Goal: Task Accomplishment & Management: Complete application form

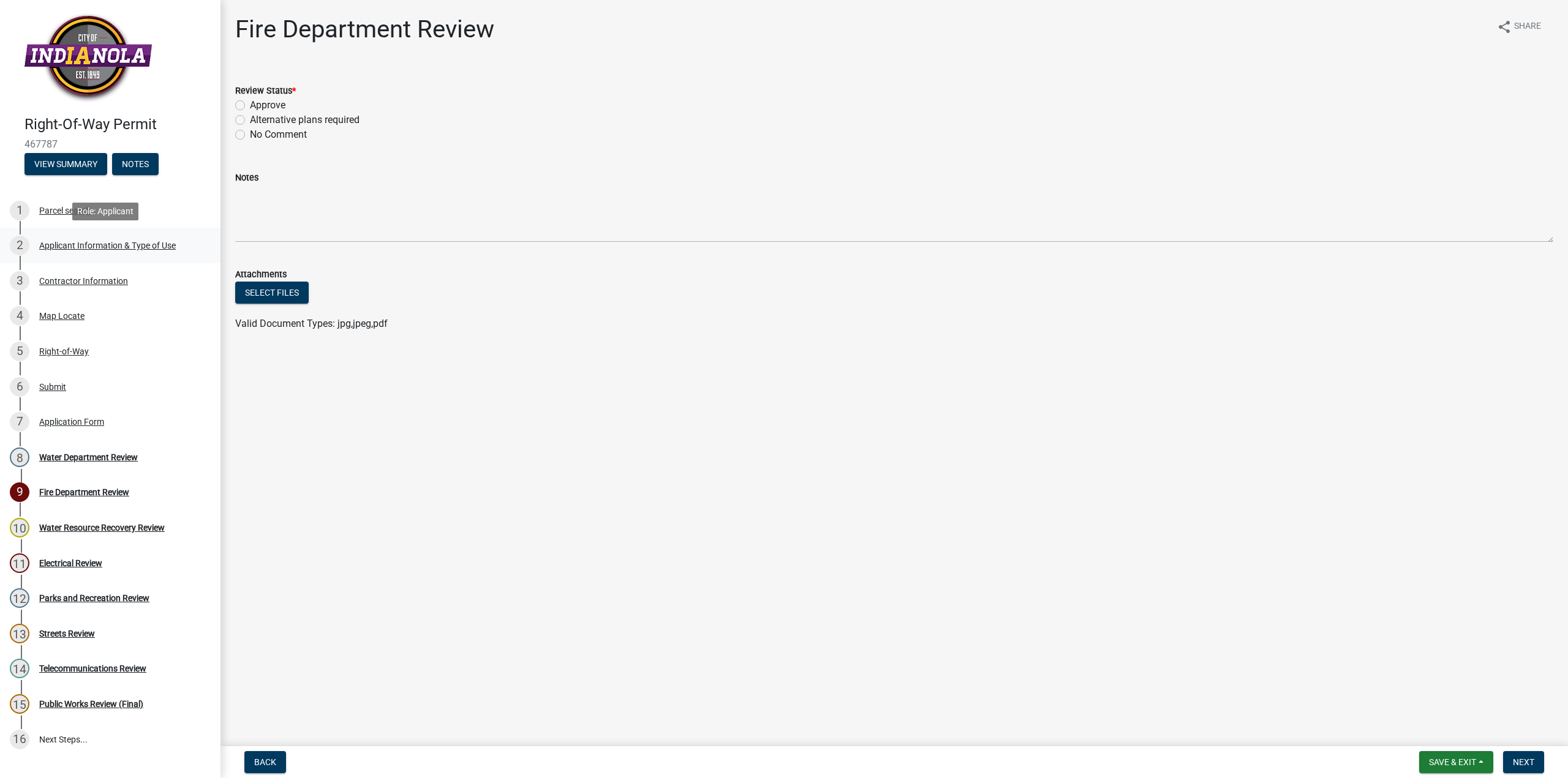
click at [96, 248] on div "Applicant Information & Type of Use" at bounding box center [107, 246] width 136 height 8
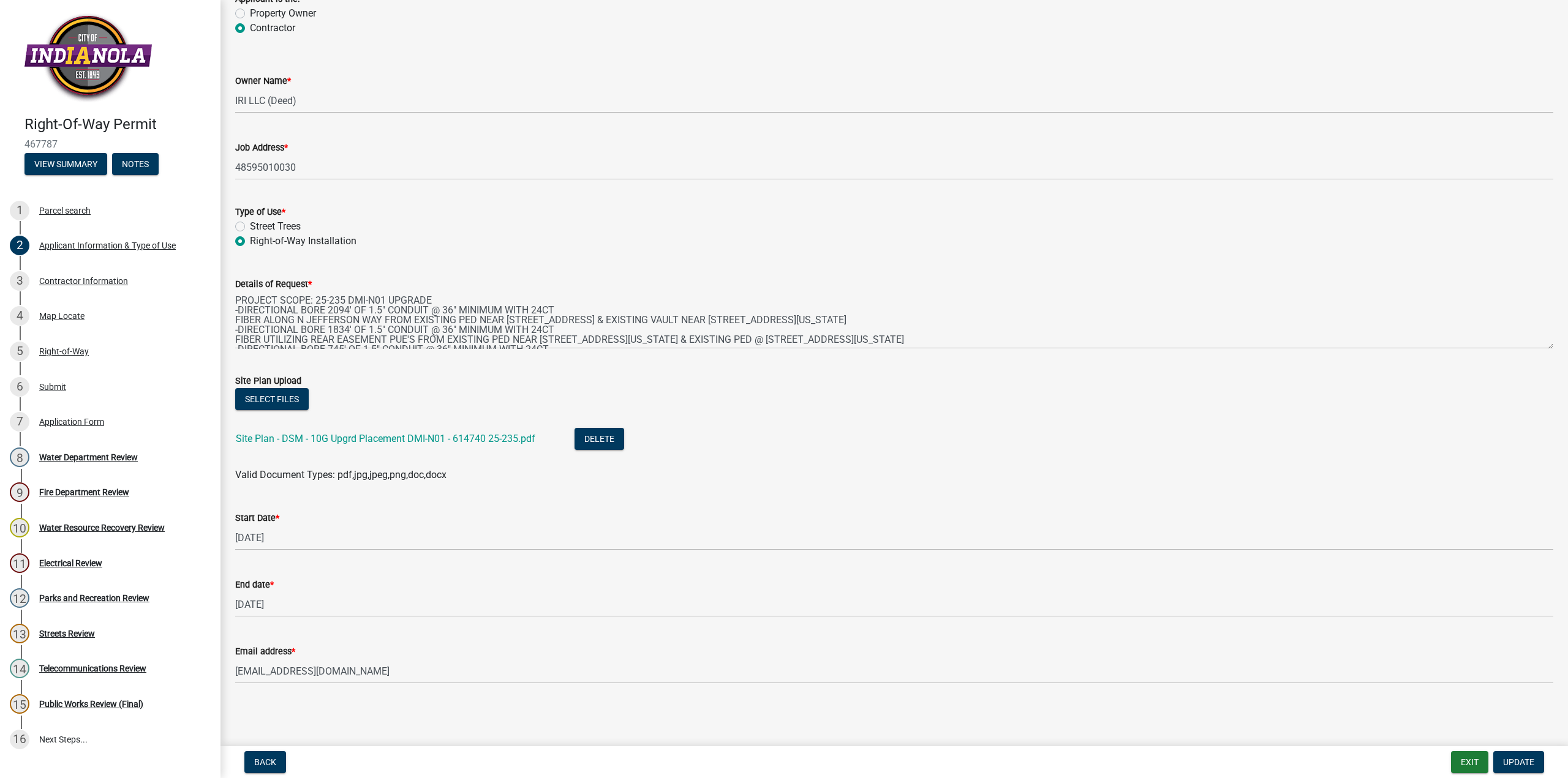
scroll to position [49, 0]
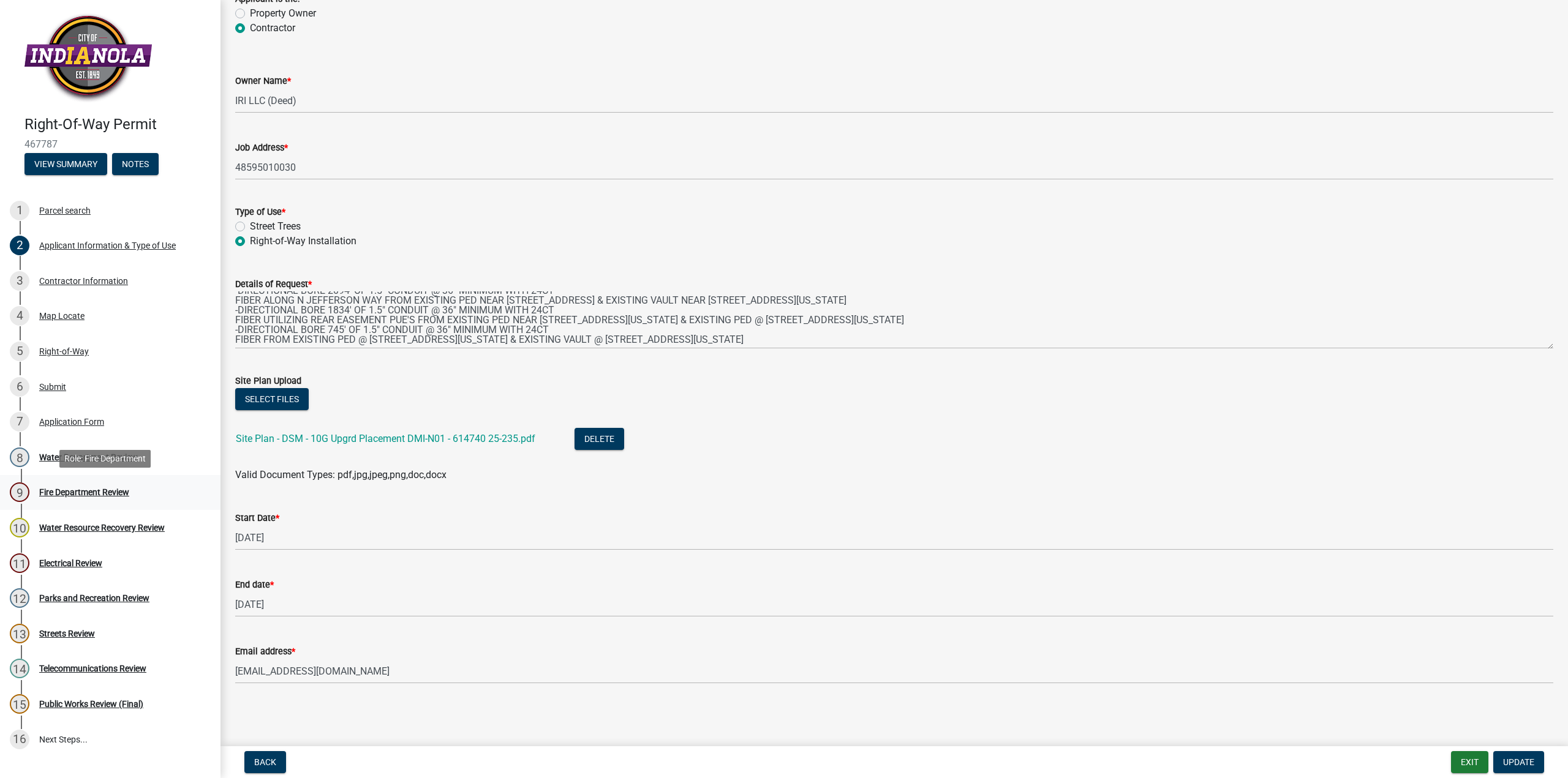
click at [60, 492] on div "Fire Department Review" at bounding box center [84, 492] width 90 height 8
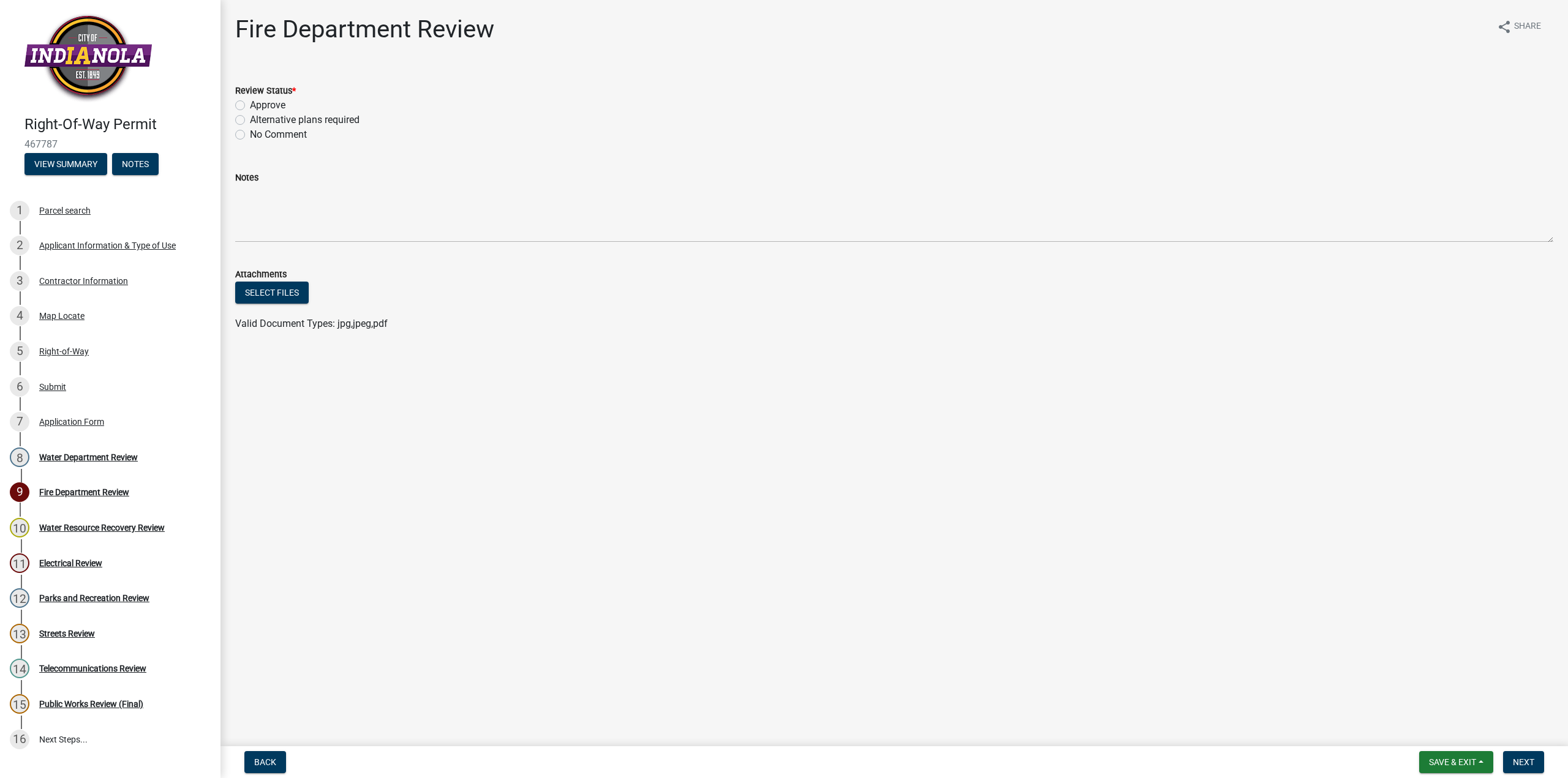
click at [250, 104] on label "Approve" at bounding box center [267, 105] width 36 height 15
click at [250, 104] on input "Approve" at bounding box center [253, 101] width 8 height 8
radio input "true"
click at [1520, 758] on span "Next" at bounding box center [1523, 762] width 22 height 10
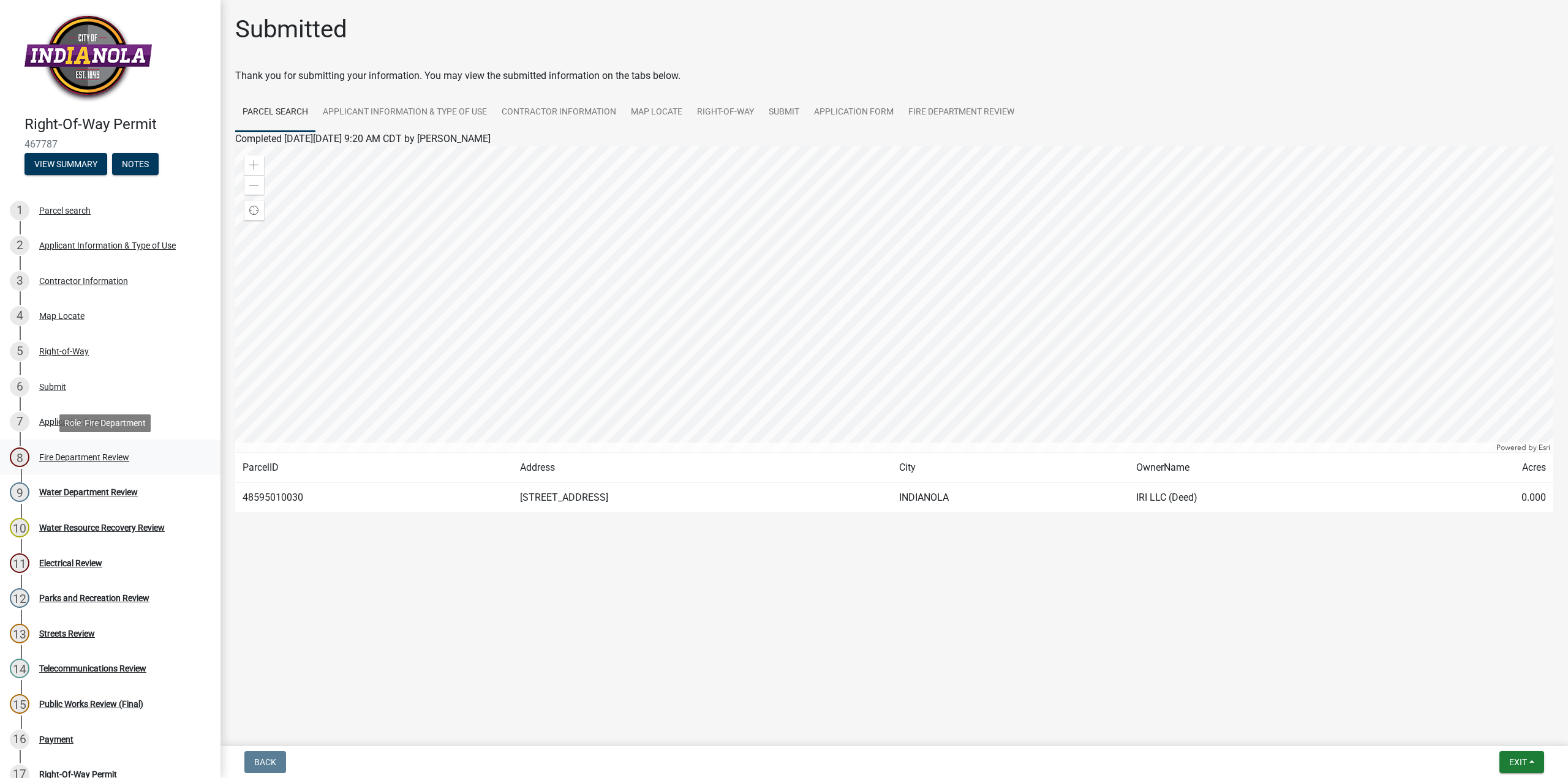
click at [68, 458] on div "Fire Department Review" at bounding box center [84, 458] width 90 height 8
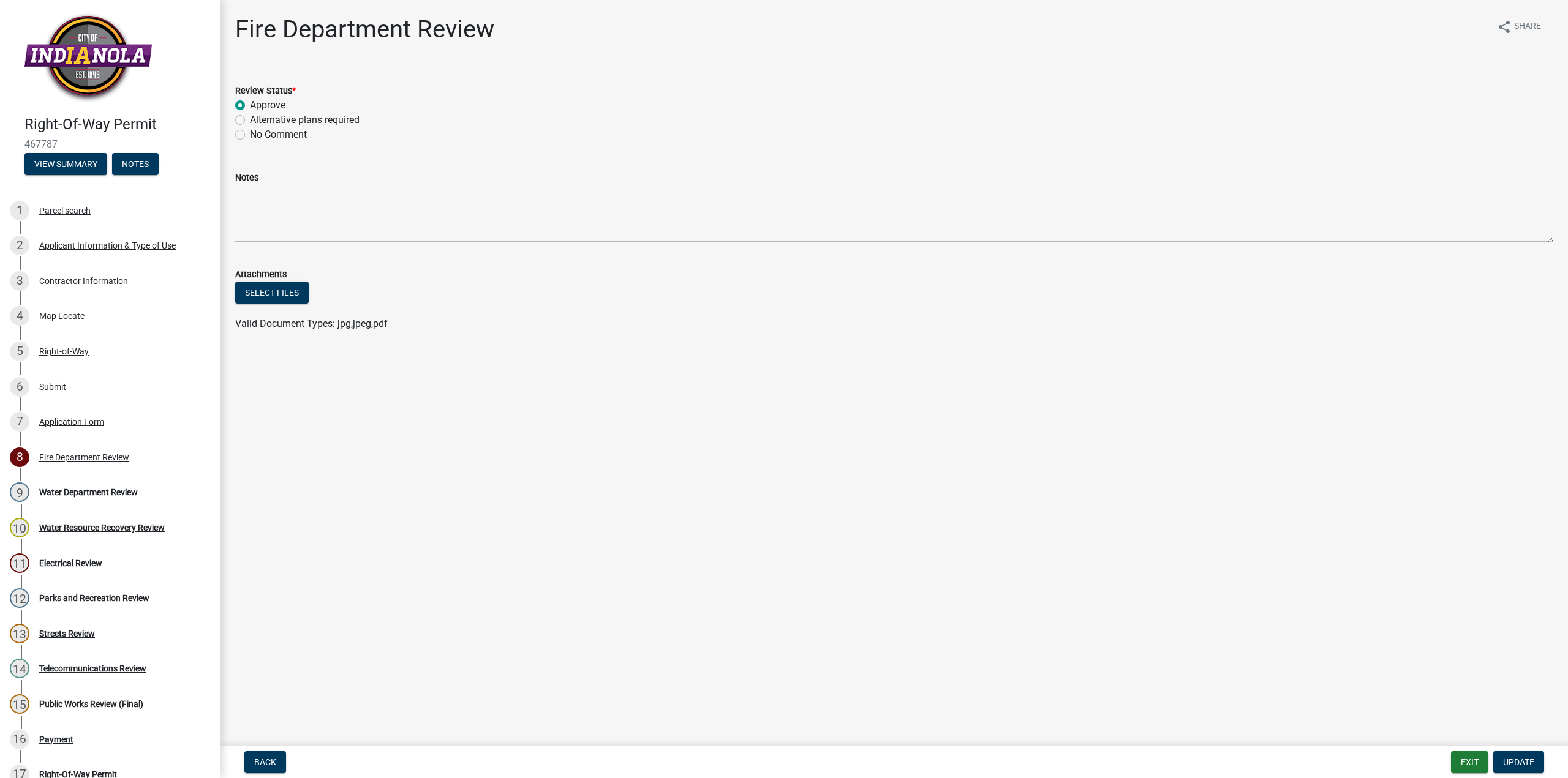
click at [250, 106] on label "Approve" at bounding box center [267, 105] width 36 height 15
click at [250, 106] on input "Approve" at bounding box center [253, 101] width 8 height 8
click at [1513, 757] on span "Update" at bounding box center [1518, 762] width 31 height 10
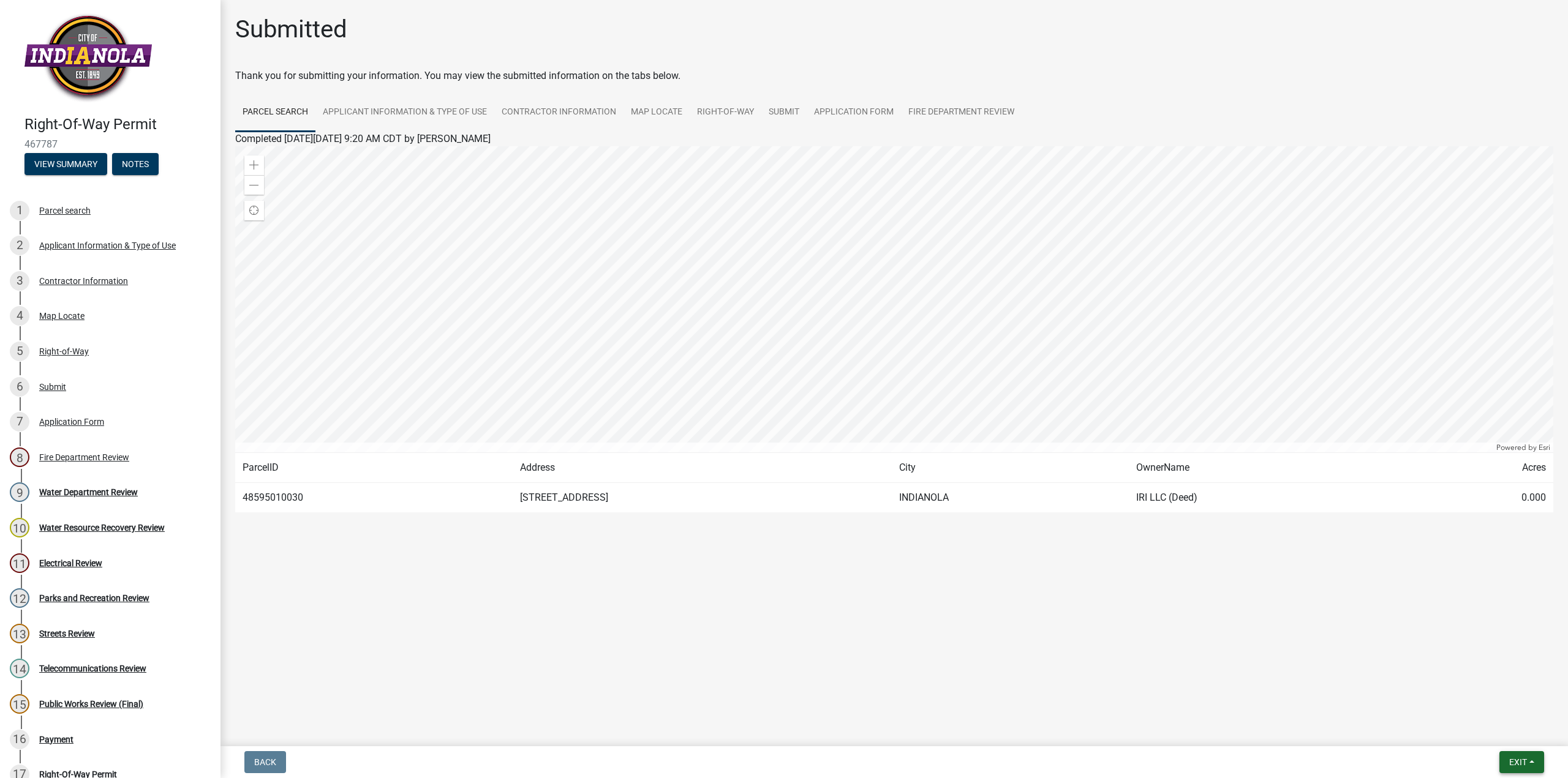
click at [1517, 764] on span "Exit" at bounding box center [1518, 762] width 18 height 10
click at [1474, 698] on button "Save" at bounding box center [1495, 701] width 98 height 29
click at [1525, 763] on span "Exit" at bounding box center [1518, 762] width 18 height 10
click at [1498, 730] on button "Save & Exit" at bounding box center [1495, 730] width 98 height 29
